Goal: Check status: Check status

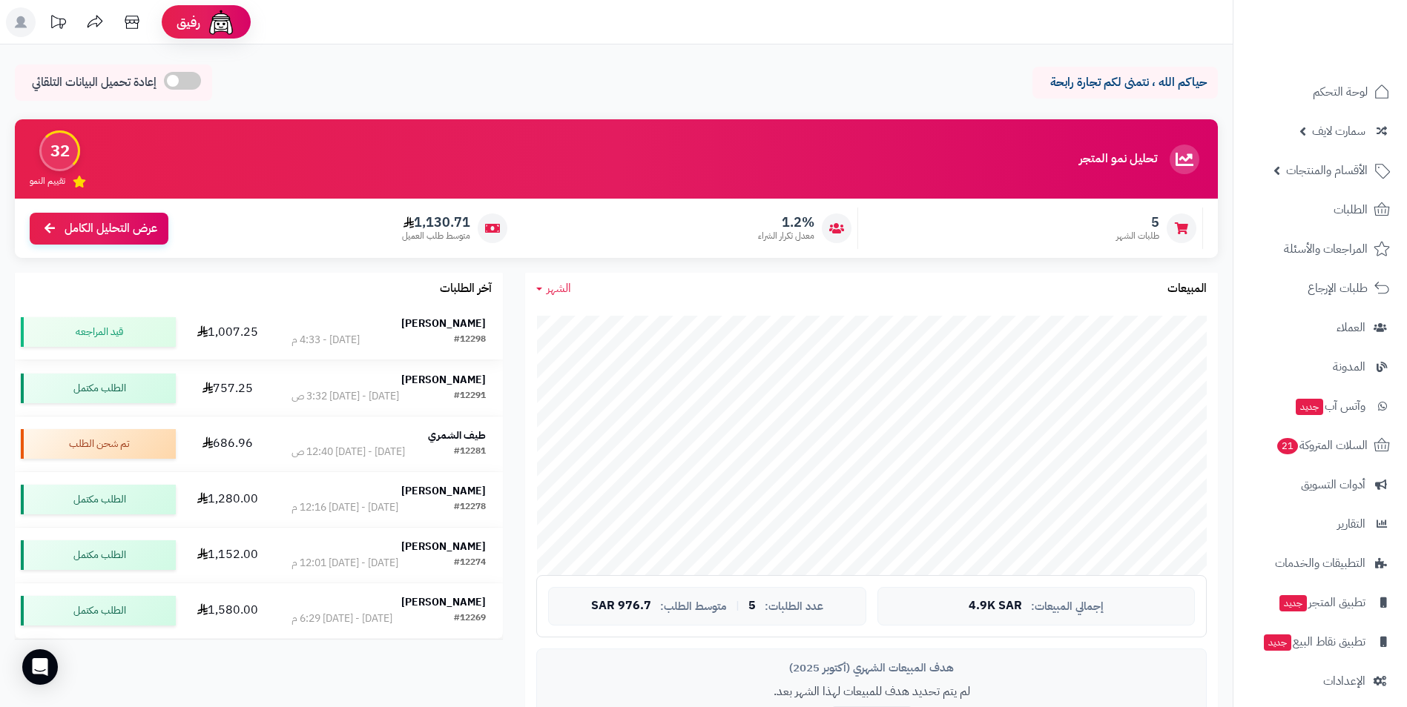
click at [478, 326] on strong "[PERSON_NAME]" at bounding box center [443, 324] width 85 height 16
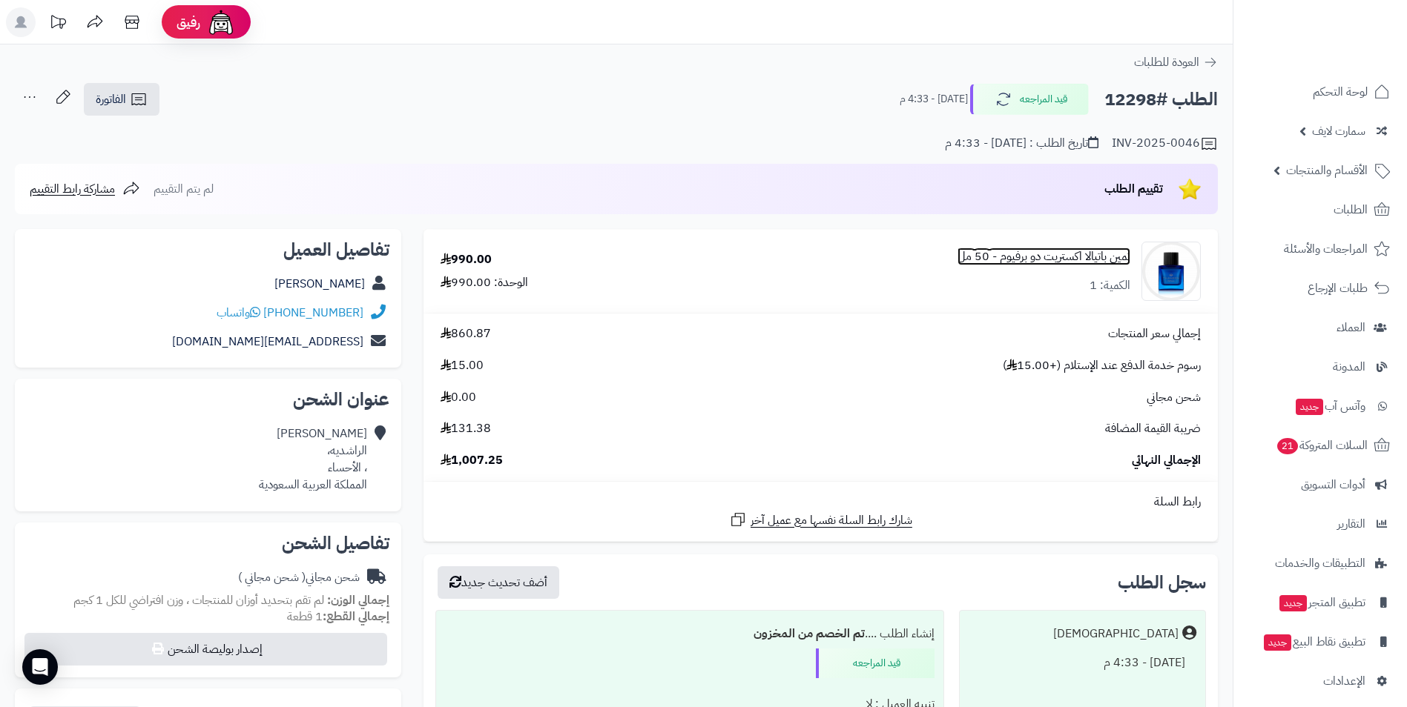
click at [1080, 249] on link "ثمين باتيالا اكستريت دو برفيوم - 50 مل" at bounding box center [1043, 256] width 173 height 17
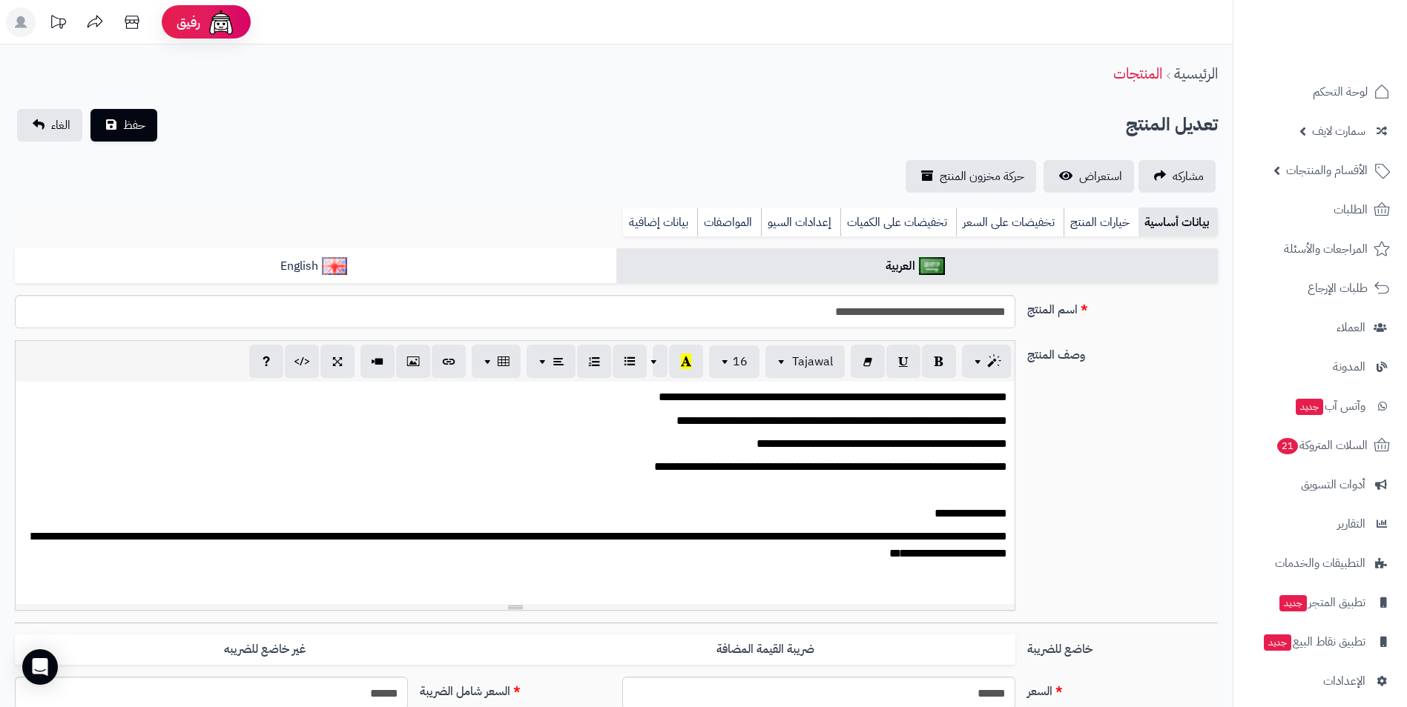
scroll to position [252, 0]
click at [1101, 179] on span "استعراض" at bounding box center [1100, 177] width 43 height 18
